Goal: Task Accomplishment & Management: Use online tool/utility

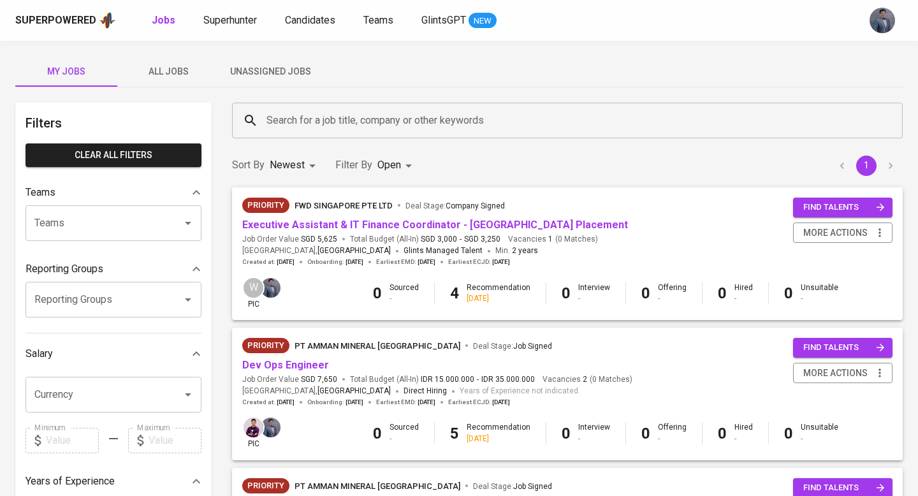
click at [279, 72] on span "Unassigned Jobs" at bounding box center [270, 72] width 87 height 16
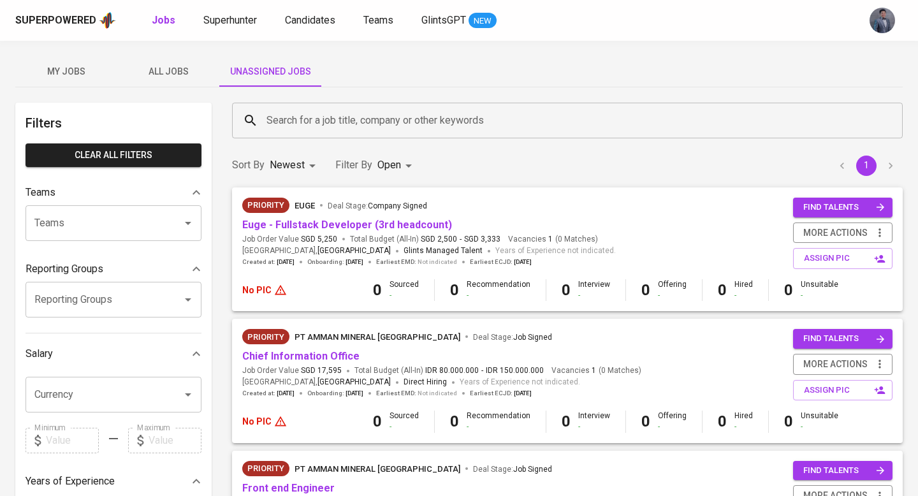
scroll to position [37, 0]
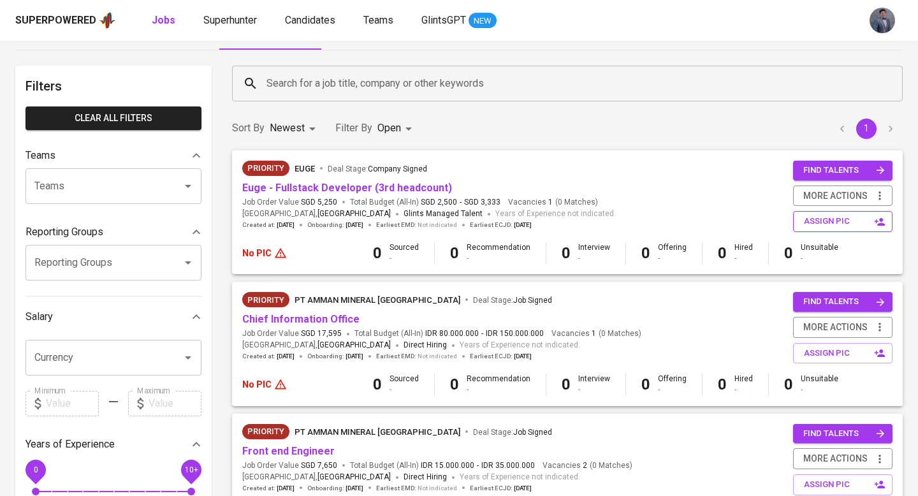
click at [827, 221] on span "assign pic" at bounding box center [844, 221] width 80 height 15
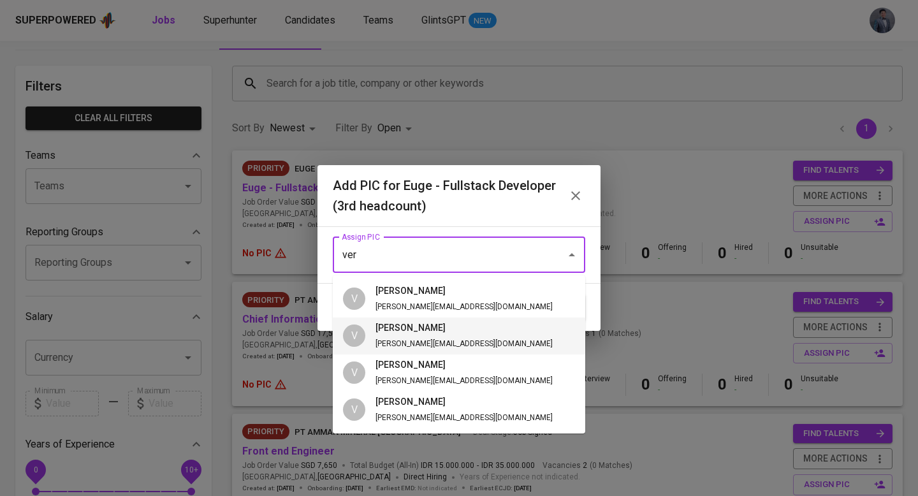
click at [413, 343] on span "[PERSON_NAME][EMAIL_ADDRESS][DOMAIN_NAME]" at bounding box center [464, 343] width 177 height 9
type input "[PERSON_NAME]"
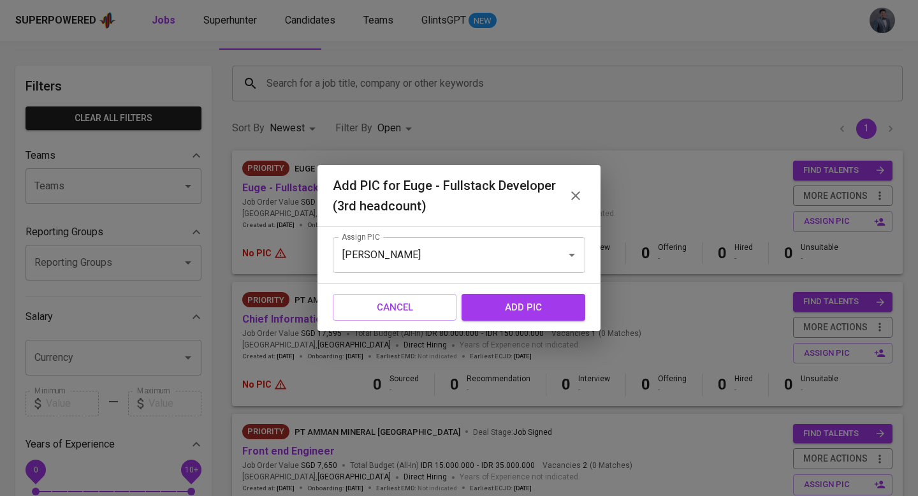
click at [527, 307] on span "add pic" at bounding box center [524, 307] width 96 height 17
